Goal: Task Accomplishment & Management: Manage account settings

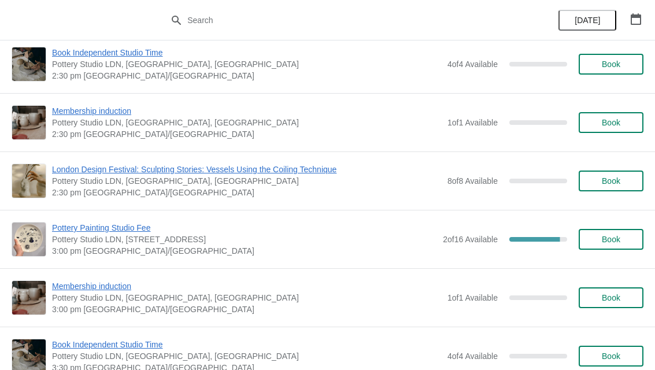
scroll to position [2385, 0]
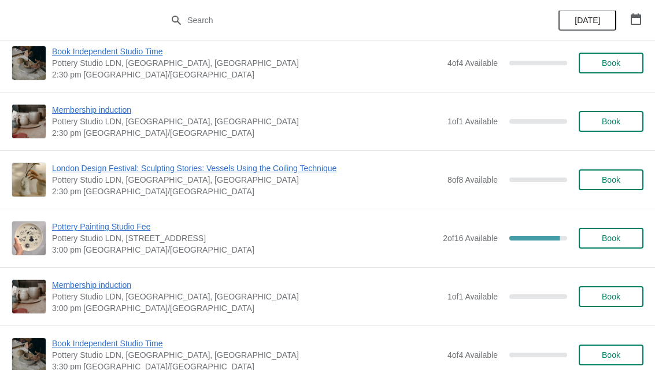
click at [91, 231] on span "Pottery Painting Studio Fee" at bounding box center [244, 227] width 385 height 12
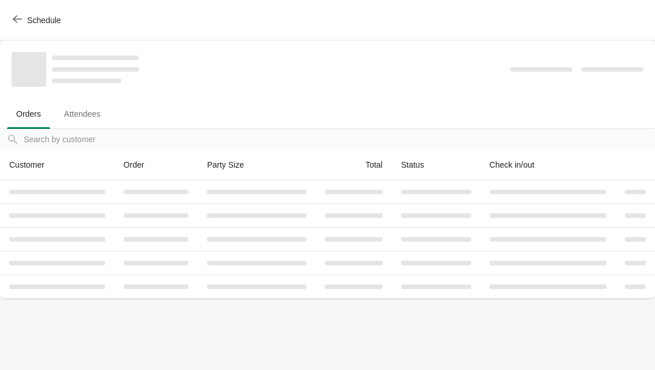
scroll to position [0, 0]
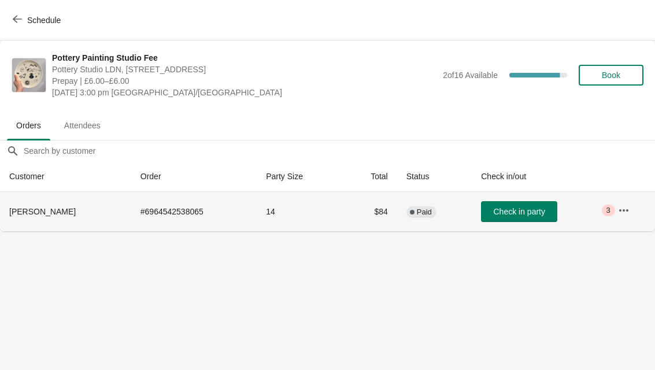
click at [30, 207] on span "[PERSON_NAME]" at bounding box center [42, 211] width 66 height 9
click at [625, 210] on icon "button" at bounding box center [623, 210] width 9 height 2
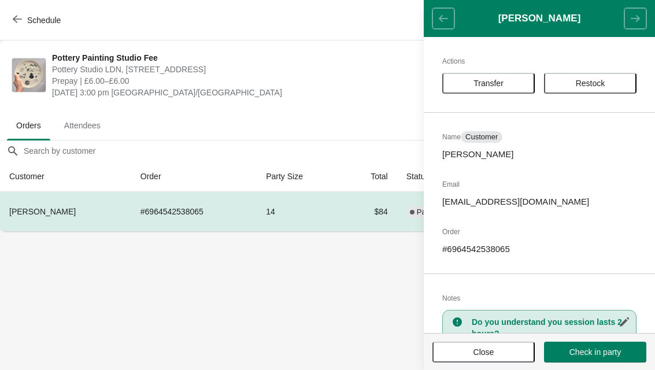
click at [516, 80] on span "Transfer" at bounding box center [489, 83] width 72 height 9
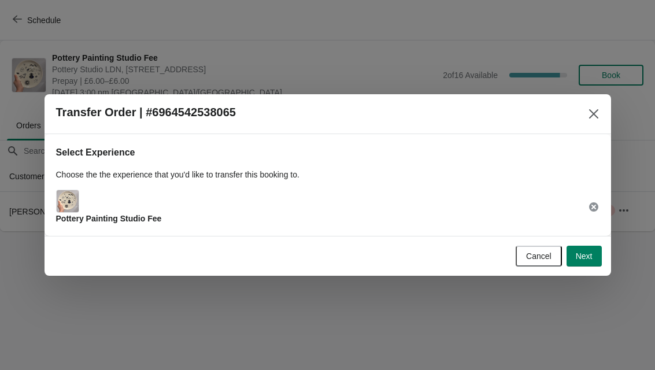
click at [592, 251] on span "Next" at bounding box center [584, 255] width 17 height 9
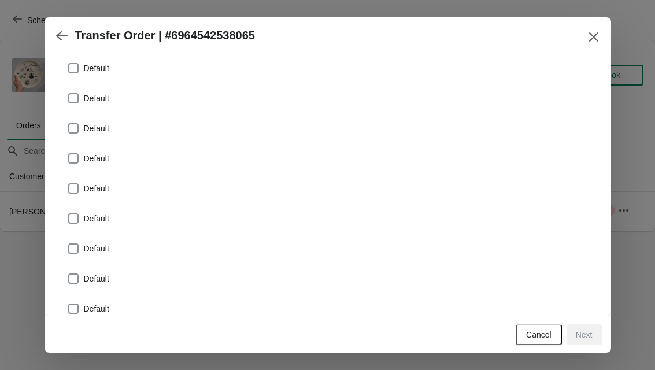
scroll to position [67, 0]
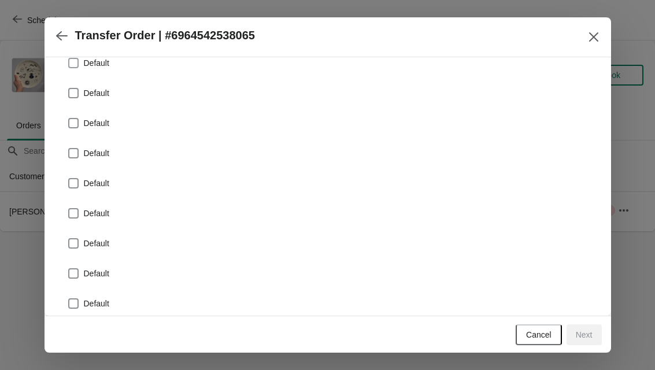
click at [95, 65] on span "Default" at bounding box center [96, 63] width 25 height 12
click at [69, 58] on input "Default" at bounding box center [68, 58] width 1 height 1
checkbox input "true"
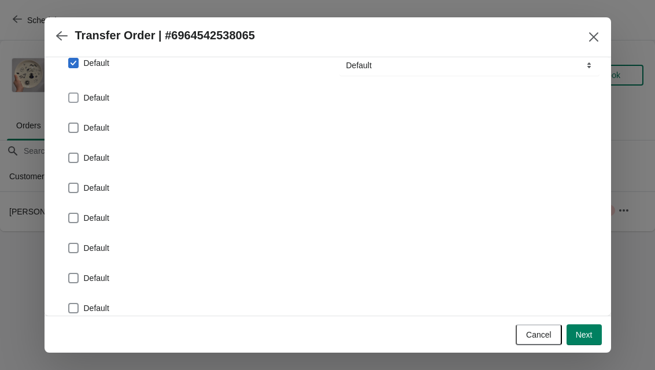
click at [93, 97] on span "Default" at bounding box center [96, 98] width 25 height 12
click at [69, 93] on input "Default" at bounding box center [68, 92] width 1 height 1
checkbox input "true"
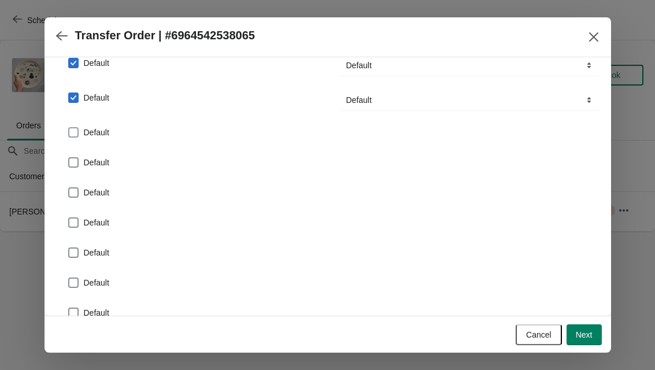
click at [76, 137] on span at bounding box center [73, 132] width 10 height 10
click at [69, 128] on input "Default" at bounding box center [68, 127] width 1 height 1
checkbox input "true"
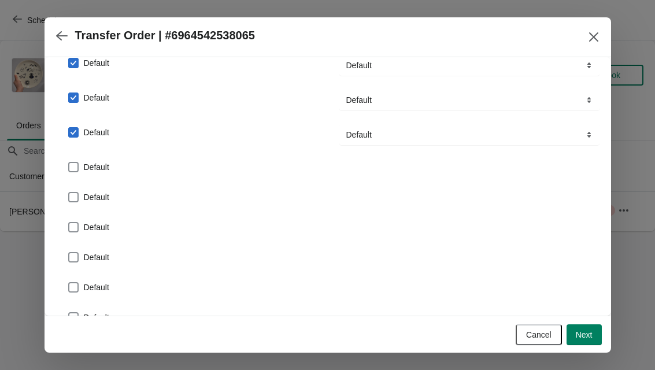
click at [77, 168] on span at bounding box center [73, 167] width 10 height 10
click at [69, 162] on input "Default" at bounding box center [68, 162] width 1 height 1
checkbox input "true"
click at [81, 198] on label "Default" at bounding box center [89, 202] width 42 height 16
click at [69, 197] on input "Default" at bounding box center [68, 197] width 1 height 1
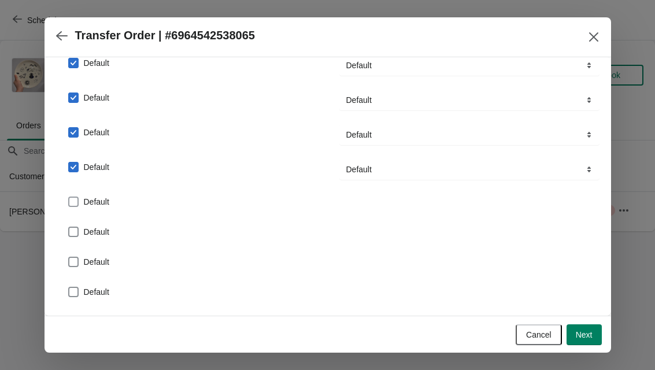
checkbox input "true"
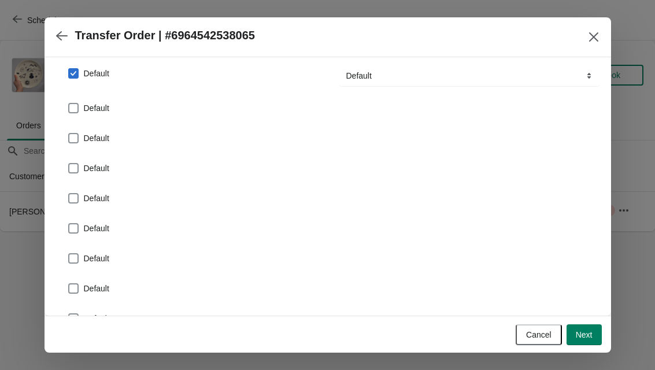
scroll to position [196, 0]
click at [86, 109] on span "Default" at bounding box center [96, 108] width 25 height 12
click at [69, 103] on input "Default" at bounding box center [68, 102] width 1 height 1
checkbox input "true"
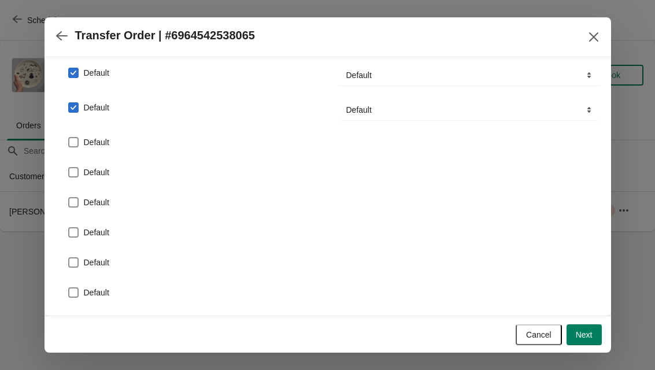
click at [95, 138] on span "Default" at bounding box center [96, 142] width 25 height 12
click at [69, 138] on input "Default" at bounding box center [68, 137] width 1 height 1
checkbox input "true"
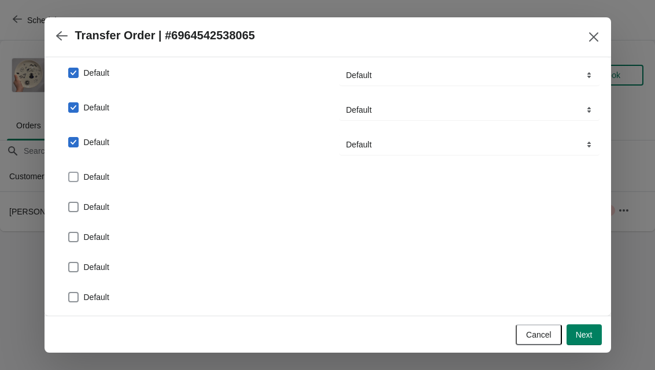
click at [102, 182] on span "Default" at bounding box center [96, 177] width 25 height 12
click at [69, 172] on input "Default" at bounding box center [68, 172] width 1 height 1
checkbox input "true"
click at [100, 217] on label "Default" at bounding box center [89, 211] width 42 height 16
click at [69, 207] on input "Default" at bounding box center [68, 206] width 1 height 1
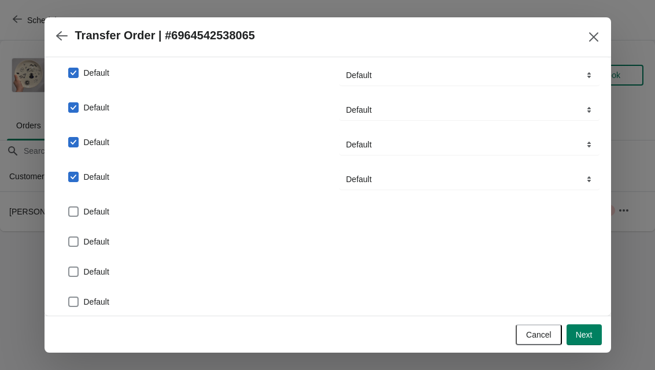
checkbox input "true"
click at [109, 245] on span "Default" at bounding box center [96, 246] width 25 height 12
click at [69, 242] on input "Default" at bounding box center [68, 241] width 1 height 1
checkbox input "true"
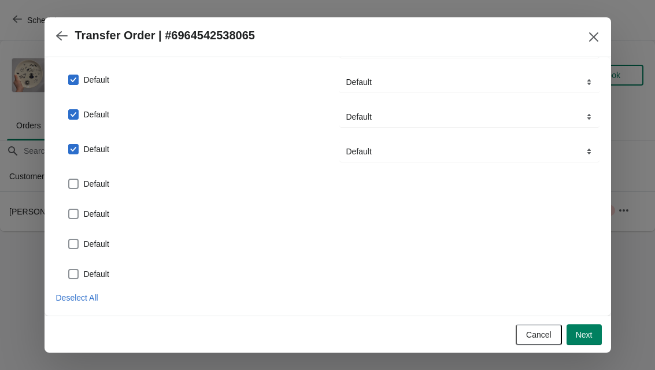
scroll to position [293, 0]
click at [103, 183] on span "Default" at bounding box center [96, 184] width 25 height 12
click at [69, 179] on input "Default" at bounding box center [68, 179] width 1 height 1
checkbox input "true"
click at [84, 217] on span "Default" at bounding box center [96, 219] width 25 height 12
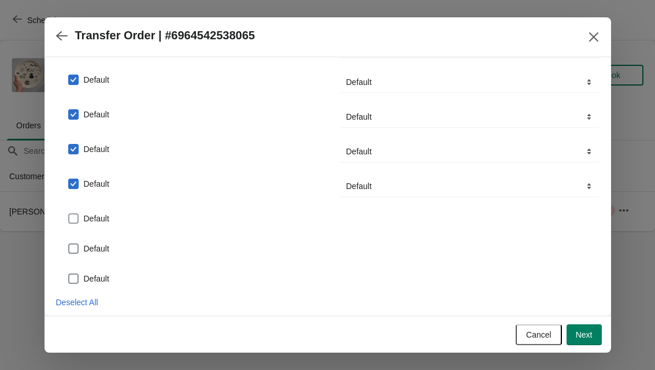
click at [69, 214] on input "Default" at bounding box center [68, 213] width 1 height 1
checkbox input "true"
click at [96, 259] on label "Default" at bounding box center [89, 253] width 42 height 16
click at [69, 249] on input "Default" at bounding box center [68, 248] width 1 height 1
checkbox input "true"
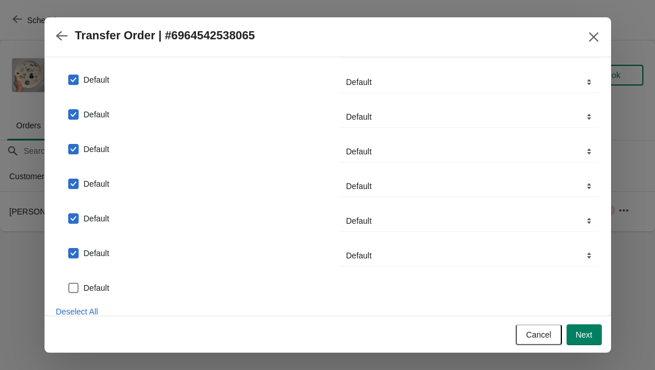
click at [103, 286] on span "Default" at bounding box center [96, 288] width 25 height 12
click at [69, 283] on input "Default" at bounding box center [68, 283] width 1 height 1
checkbox input "true"
click at [585, 332] on span "Next" at bounding box center [584, 334] width 17 height 9
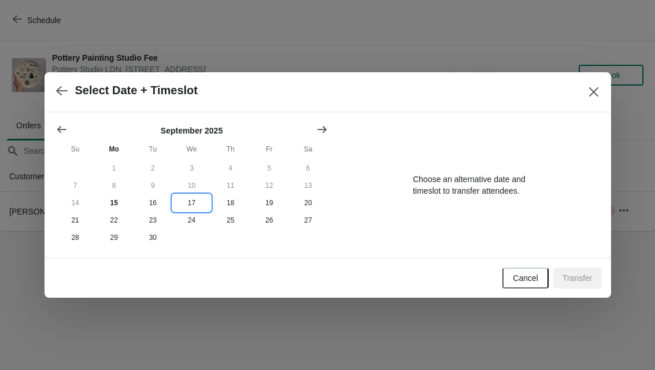
click at [193, 201] on button "17" at bounding box center [191, 202] width 39 height 17
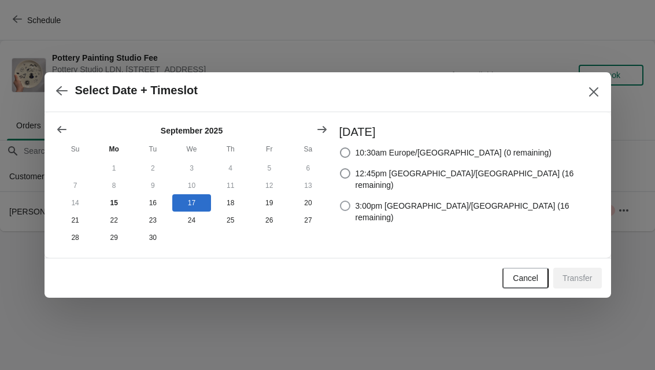
click at [350, 201] on span at bounding box center [345, 206] width 10 height 10
click at [340, 201] on input "3:00pm [GEOGRAPHIC_DATA]/[GEOGRAPHIC_DATA] (16 remaining)" at bounding box center [340, 201] width 1 height 1
radio input "true"
click at [586, 275] on span "Transfer" at bounding box center [577, 277] width 30 height 9
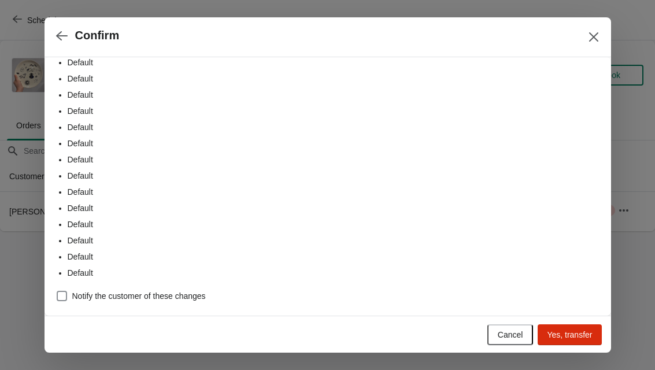
scroll to position [54, 0]
click at [66, 299] on span at bounding box center [62, 296] width 10 height 10
click at [57, 291] on input "Notify the customer of these changes" at bounding box center [57, 291] width 1 height 1
checkbox input "true"
click at [108, 131] on li "Default" at bounding box center [334, 127] width 532 height 12
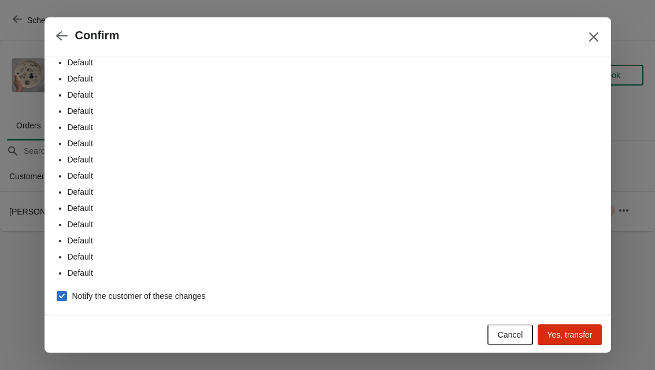
click at [574, 336] on span "Yes, transfer" at bounding box center [569, 334] width 45 height 9
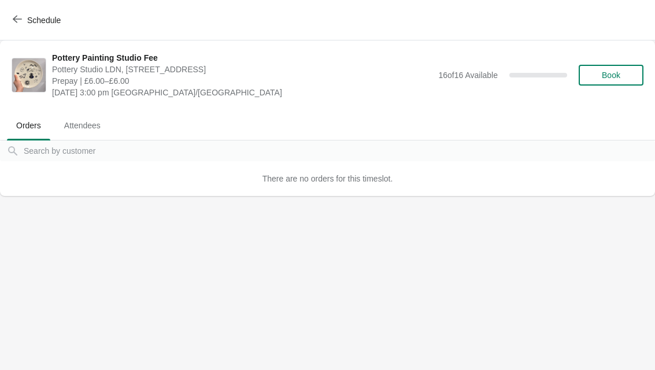
click at [80, 138] on button "Attendees" at bounding box center [83, 125] width 60 height 30
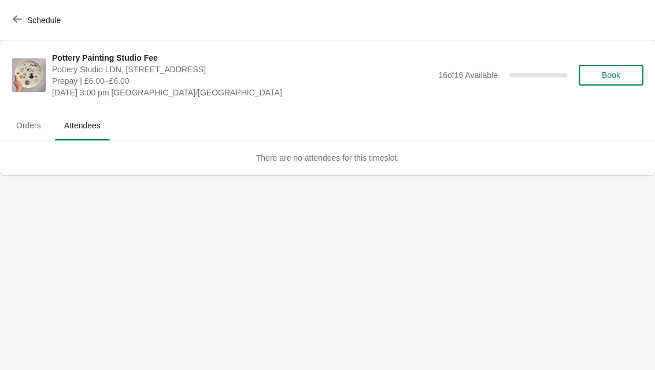
click at [32, 124] on span "Orders" at bounding box center [28, 125] width 43 height 21
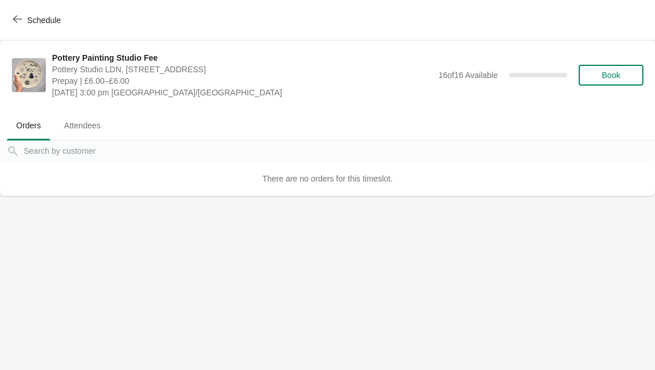
click at [51, 20] on span "Schedule" at bounding box center [44, 20] width 34 height 9
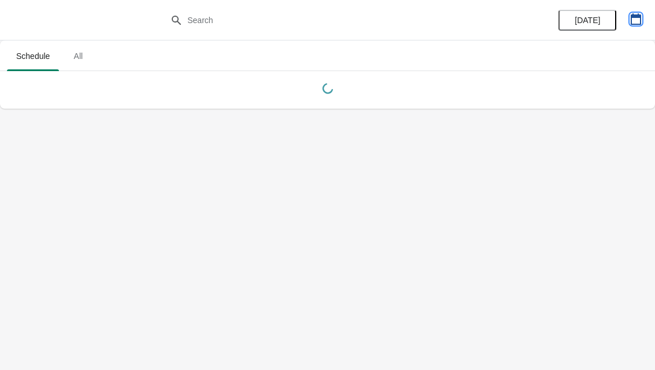
click at [635, 17] on icon "button" at bounding box center [636, 19] width 10 height 12
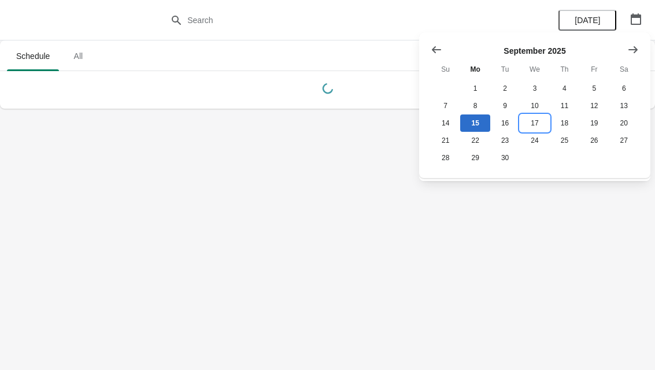
click at [535, 128] on button "17" at bounding box center [534, 122] width 29 height 17
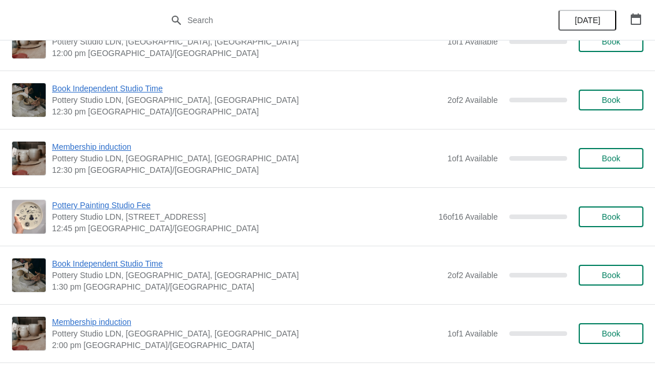
scroll to position [446, 0]
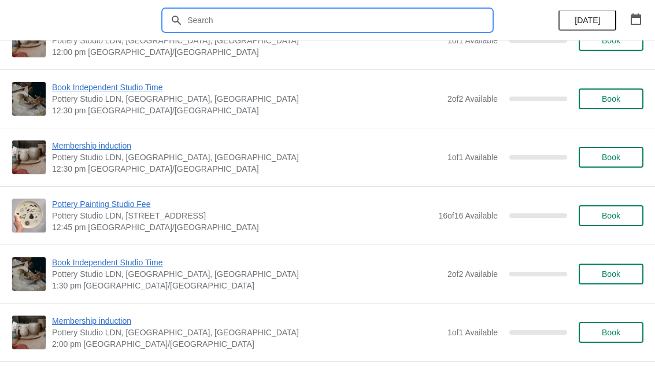
click at [401, 22] on input "text" at bounding box center [339, 20] width 305 height 21
type input "Rosi"
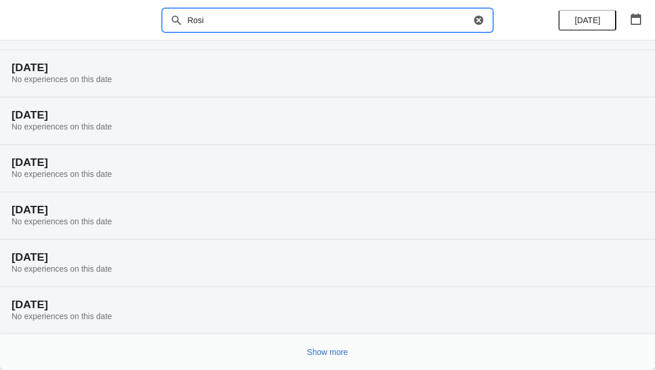
scroll to position [69, 0]
